Goal: Task Accomplishment & Management: Manage account settings

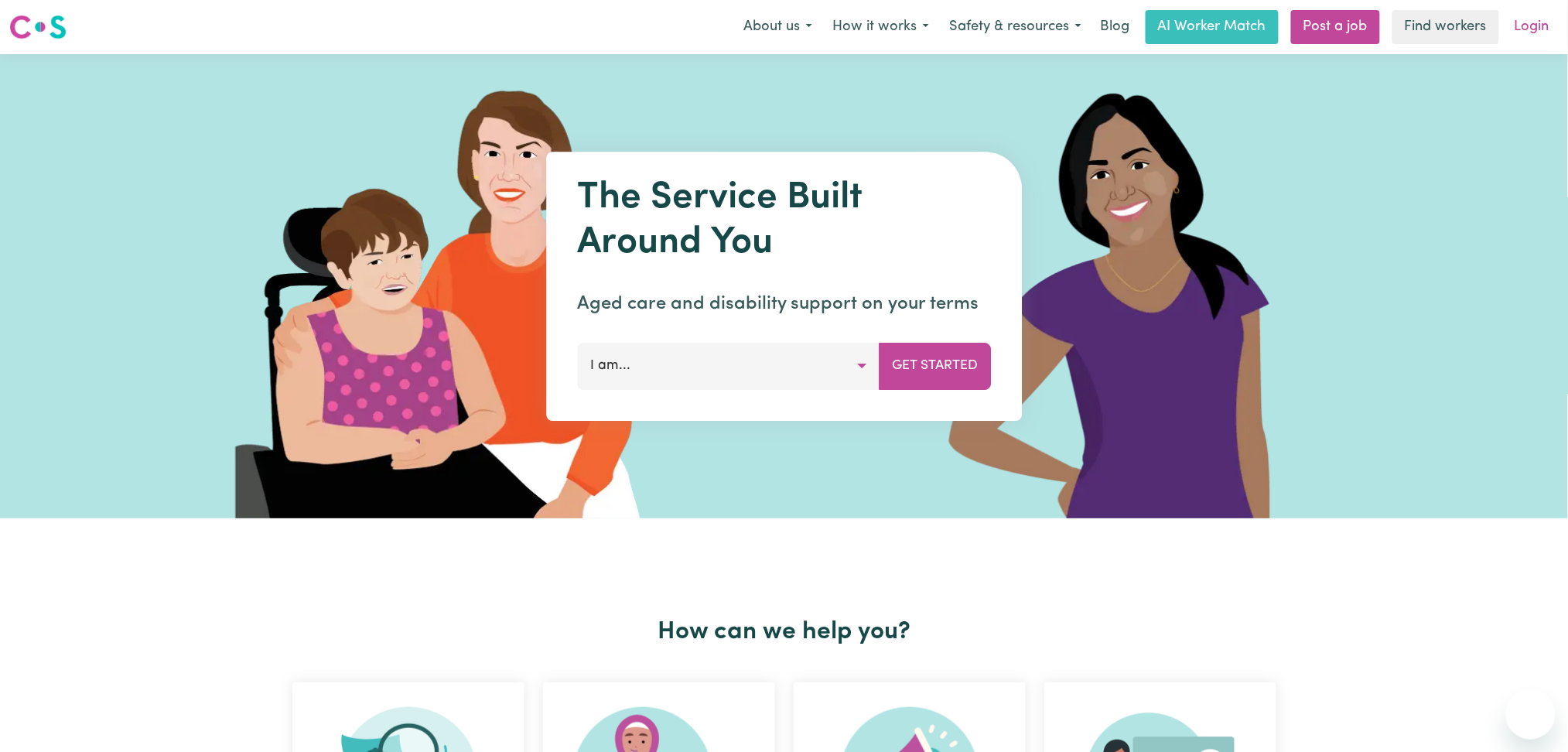
drag, startPoint x: 0, startPoint y: 0, endPoint x: 1540, endPoint y: 38, distance: 1540.5
click at [1540, 38] on link "Login" at bounding box center [1532, 27] width 54 height 34
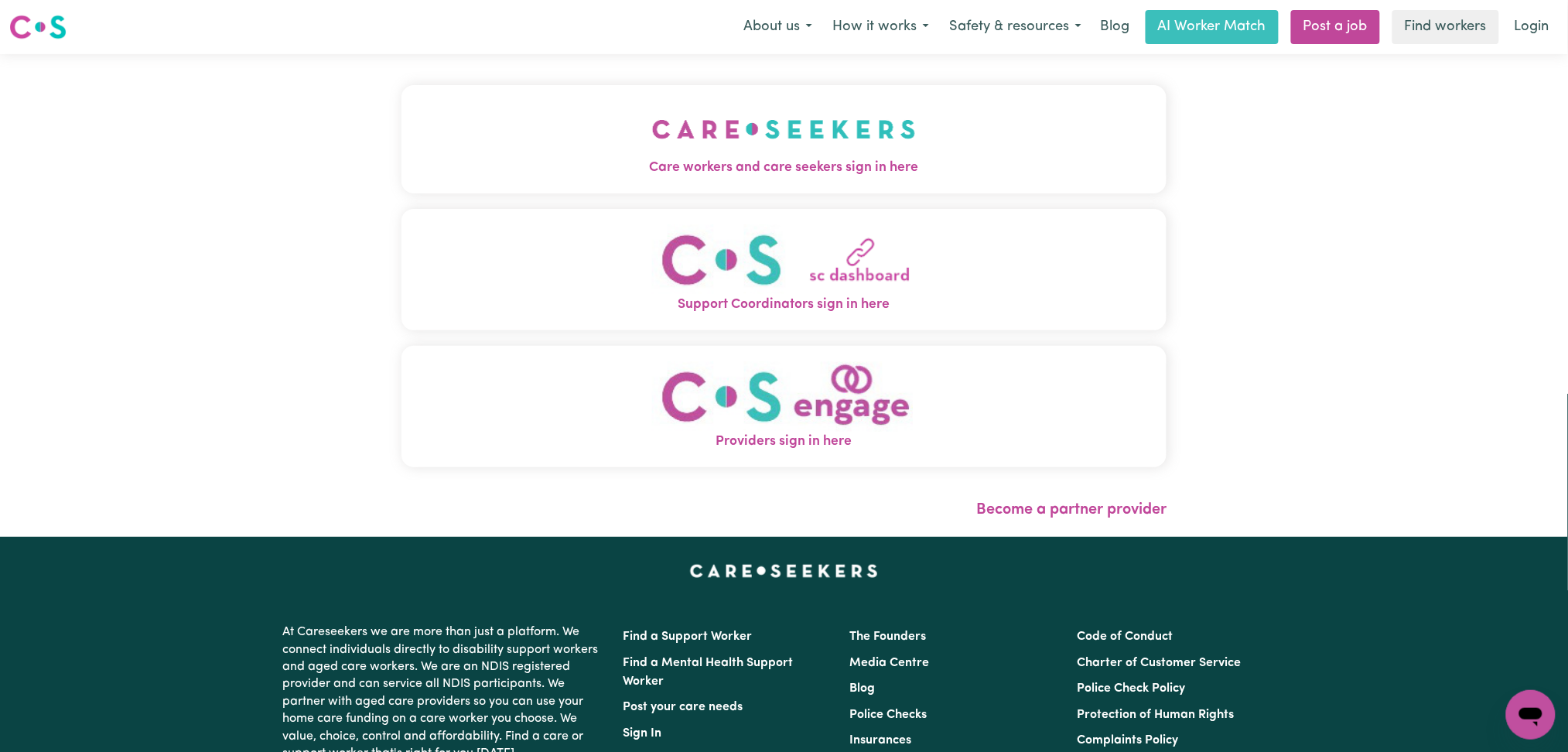
click at [595, 184] on button "Care workers and care seekers sign in here" at bounding box center [784, 139] width 766 height 108
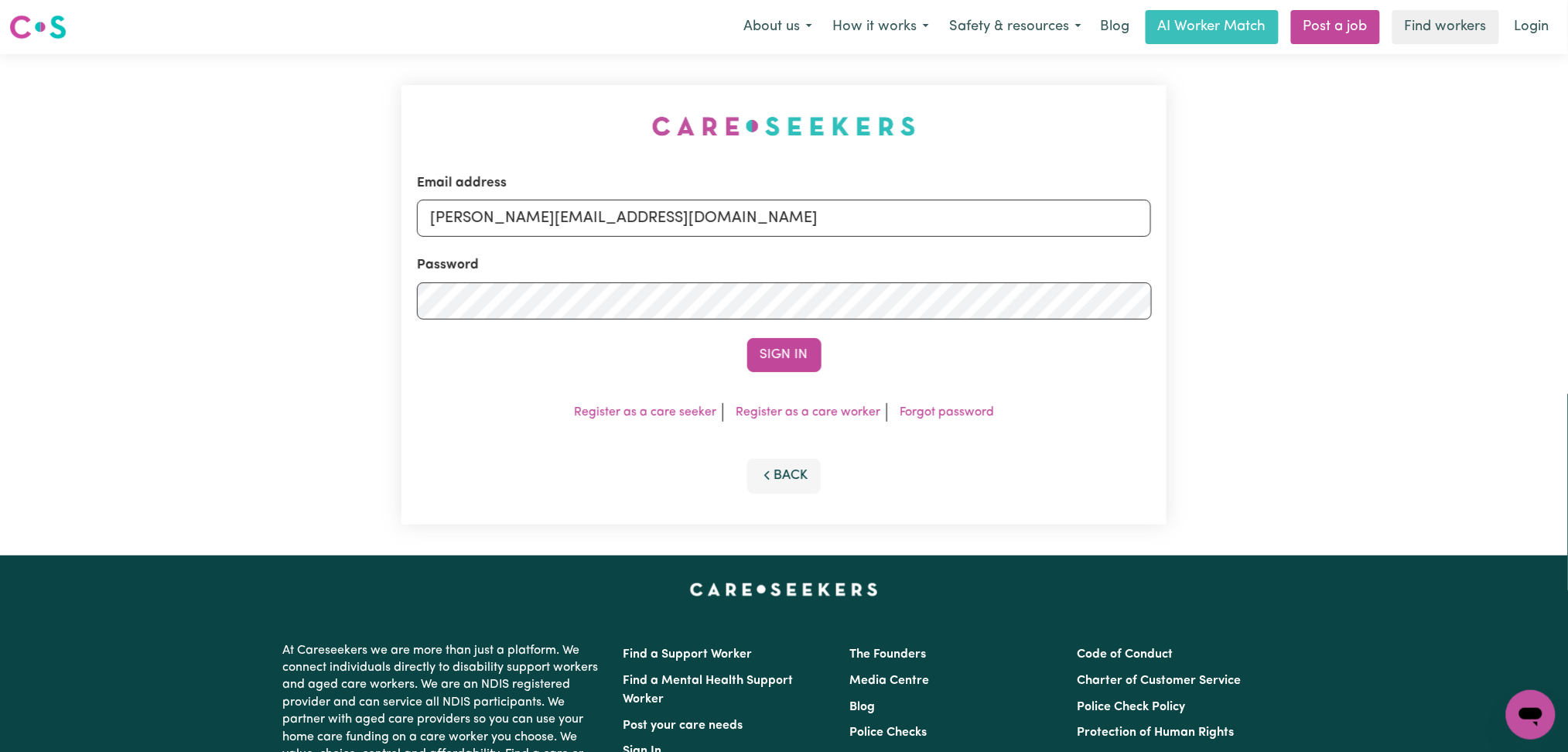
click at [654, 241] on form "Email address [PERSON_NAME][EMAIL_ADDRESS][DOMAIN_NAME] Password Sign In" at bounding box center [785, 272] width 735 height 199
drag, startPoint x: 620, startPoint y: 219, endPoint x: 605, endPoint y: 236, distance: 22.7
click at [613, 227] on input "[PERSON_NAME][EMAIL_ADDRESS][DOMAIN_NAME]" at bounding box center [785, 218] width 735 height 37
drag, startPoint x: 513, startPoint y: 214, endPoint x: 883, endPoint y: 214, distance: 370.0
click at [883, 214] on input "Superuser~[EMAIL_ADDRESS][DOMAIN_NAME]" at bounding box center [785, 218] width 735 height 37
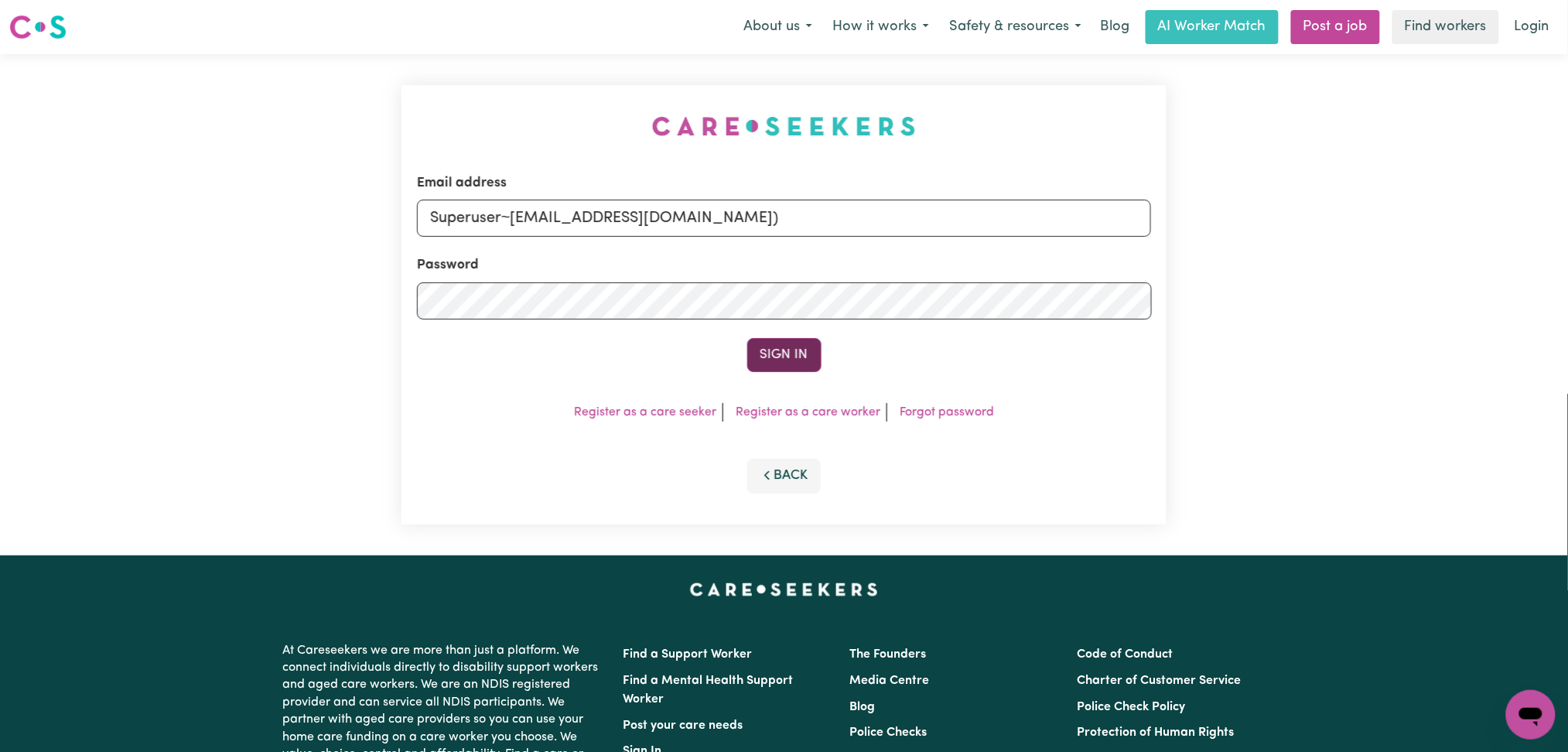
click at [771, 356] on button "Sign In" at bounding box center [785, 355] width 75 height 34
drag, startPoint x: 716, startPoint y: 214, endPoint x: 748, endPoint y: 219, distance: 32.4
click at [748, 219] on input "Superuser~[EMAIL_ADDRESS][DOMAIN_NAME])" at bounding box center [785, 218] width 735 height 37
drag, startPoint x: 511, startPoint y: 215, endPoint x: 925, endPoint y: 215, distance: 414.0
click at [925, 215] on input "Superuser~[EMAIL_ADDRESS][DOMAIN_NAME]" at bounding box center [785, 218] width 735 height 37
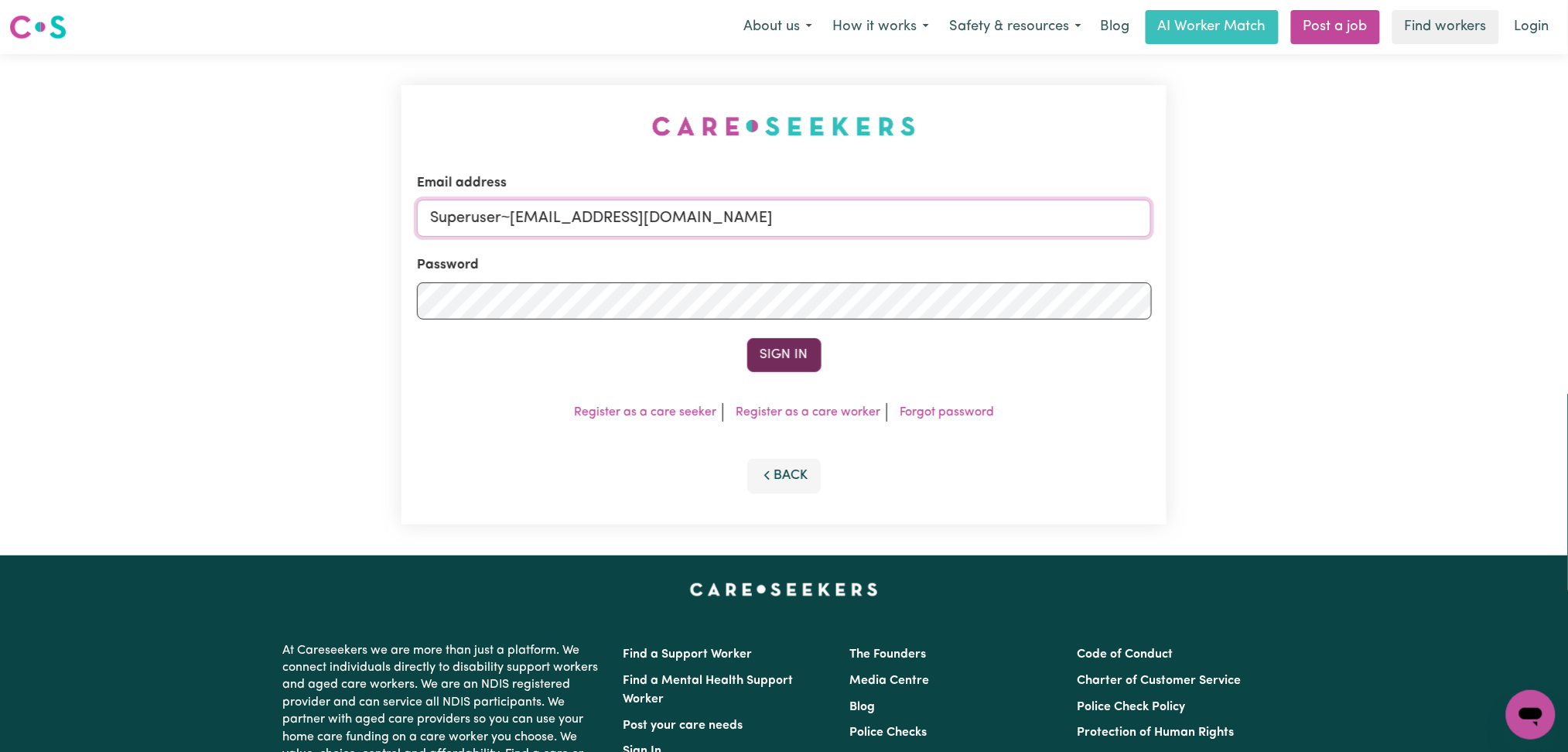
type input "Superuser~[EMAIL_ADDRESS][DOMAIN_NAME]"
click at [785, 363] on button "Sign In" at bounding box center [785, 355] width 75 height 34
